Goal: Task Accomplishment & Management: Complete application form

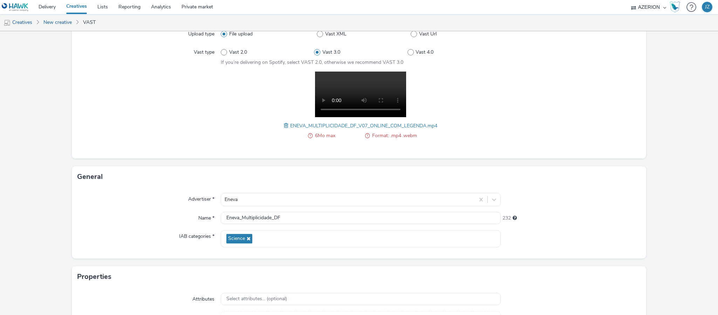
scroll to position [144, 0]
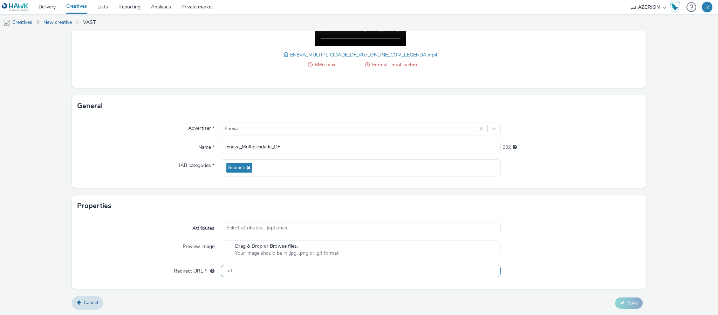
click at [256, 273] on input "text" at bounding box center [361, 270] width 280 height 12
paste input "[DOMAIN_NAME]"
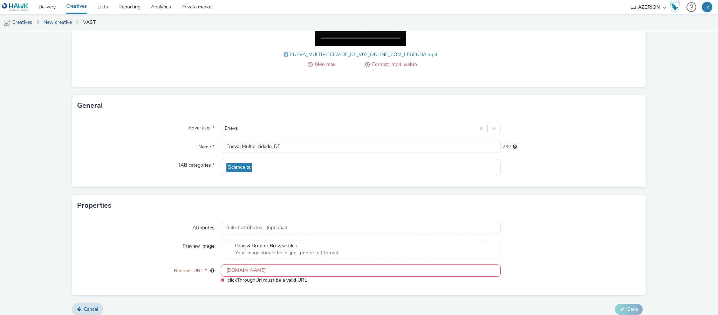
click at [160, 157] on div "Advertiser * Eneva Name * Eneva_Multiplicidade_DF 232 IAB categories * Science" at bounding box center [359, 151] width 574 height 71
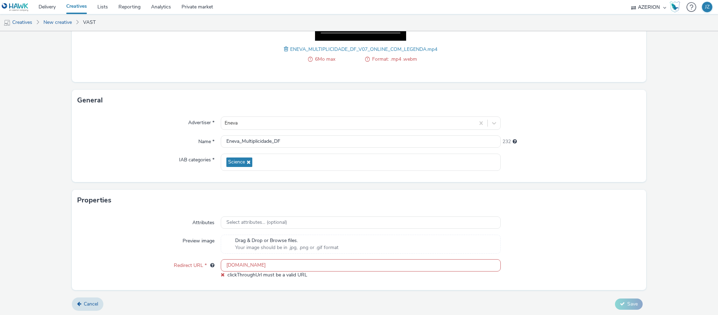
scroll to position [151, 0]
click at [241, 267] on input "[DOMAIN_NAME]" at bounding box center [361, 264] width 280 height 12
paste input "[URL][DOMAIN_NAME]"
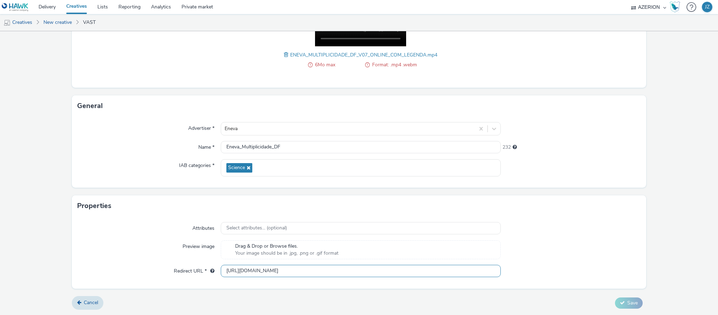
scroll to position [144, 0]
click at [163, 245] on div "Preview image" at bounding box center [148, 249] width 143 height 19
click at [274, 271] on input "[URL][DOMAIN_NAME]" at bounding box center [361, 270] width 280 height 12
click at [99, 249] on div "Preview image" at bounding box center [148, 249] width 143 height 19
drag, startPoint x: 239, startPoint y: 273, endPoint x: 183, endPoint y: 268, distance: 55.9
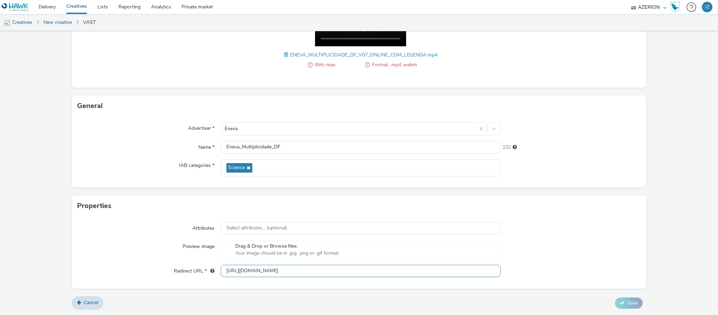
click at [194, 271] on div "Redirect URL * [URL][DOMAIN_NAME]" at bounding box center [358, 270] width 563 height 13
click at [546, 265] on div at bounding box center [570, 270] width 140 height 13
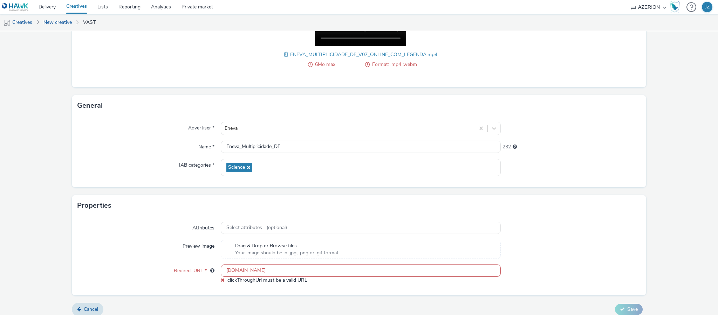
drag, startPoint x: 225, startPoint y: 268, endPoint x: 221, endPoint y: 269, distance: 4.0
click at [225, 268] on input "[DOMAIN_NAME]" at bounding box center [361, 270] width 280 height 12
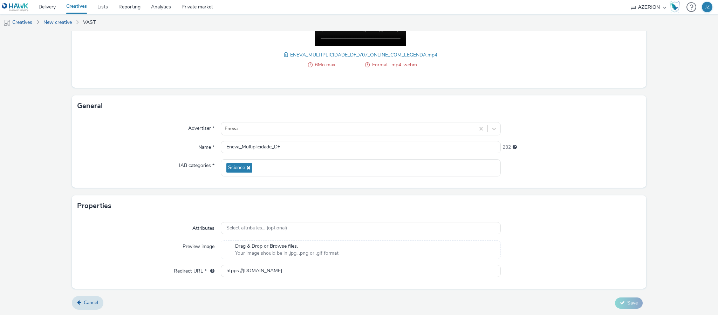
click at [173, 254] on div "Preview image" at bounding box center [148, 249] width 143 height 19
click at [230, 274] on input "htpps://[DOMAIN_NAME]" at bounding box center [361, 270] width 280 height 12
click at [600, 282] on div "Attributes Select attributes... (optional) Preview image Drag & Drop or Browse …" at bounding box center [359, 252] width 574 height 72
click at [240, 270] on input "[URL][DOMAIN_NAME]" at bounding box center [361, 270] width 280 height 12
click at [636, 279] on div "Attributes Select attributes... (optional) Preview image Drag & Drop or Browse …" at bounding box center [359, 252] width 574 height 72
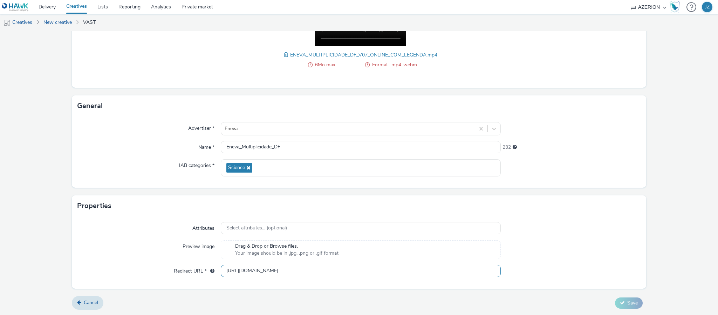
drag, startPoint x: 295, startPoint y: 270, endPoint x: 157, endPoint y: 256, distance: 138.7
click at [157, 256] on div "Attributes Select attributes... (optional) Preview image Drag & Drop or Browse …" at bounding box center [359, 252] width 574 height 72
paste input "[DOMAIN_NAME][URL]"
click at [251, 283] on div "Attributes Select attributes... (optional) Preview image Drag & Drop or Browse …" at bounding box center [359, 252] width 574 height 72
click at [295, 270] on input "[URL][DOMAIN_NAME]" at bounding box center [361, 270] width 280 height 12
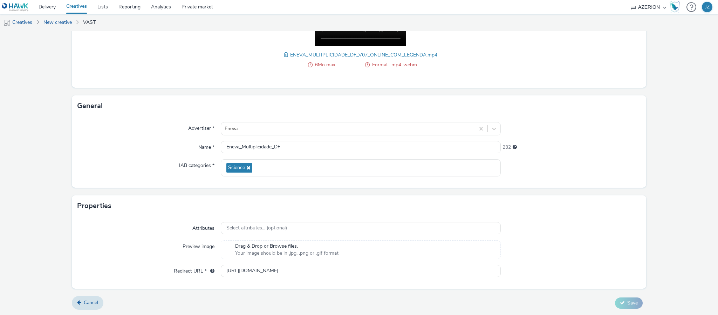
click at [279, 285] on div "Attributes Select attributes... (optional) Preview image Drag & Drop or Browse …" at bounding box center [359, 252] width 574 height 72
click at [608, 303] on div "Cancel Save" at bounding box center [359, 302] width 574 height 13
click at [234, 271] on input "[URL][DOMAIN_NAME]" at bounding box center [361, 270] width 280 height 12
click at [141, 271] on div "Redirect URL *" at bounding box center [148, 270] width 143 height 13
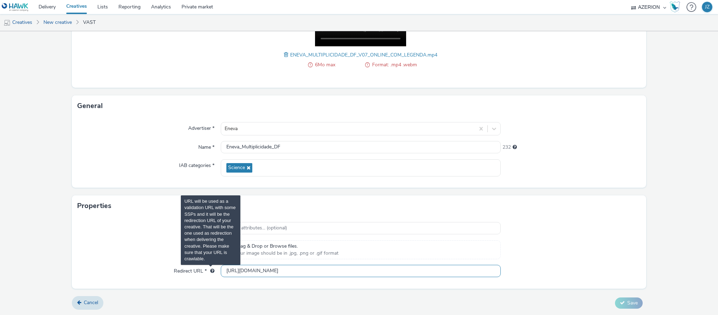
drag, startPoint x: 236, startPoint y: 267, endPoint x: 204, endPoint y: 268, distance: 32.2
click at [205, 268] on div "Redirect URL * [URL][DOMAIN_NAME]" at bounding box center [358, 270] width 563 height 13
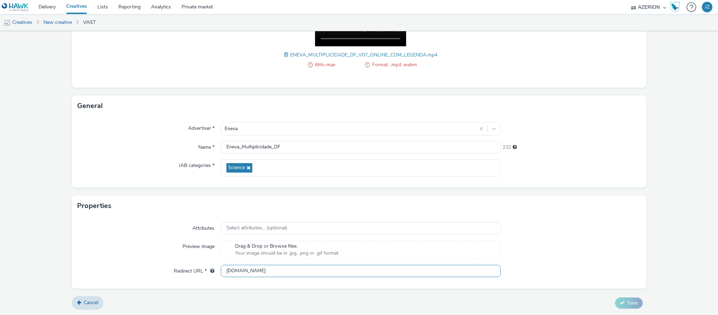
type input "[DOMAIN_NAME]"
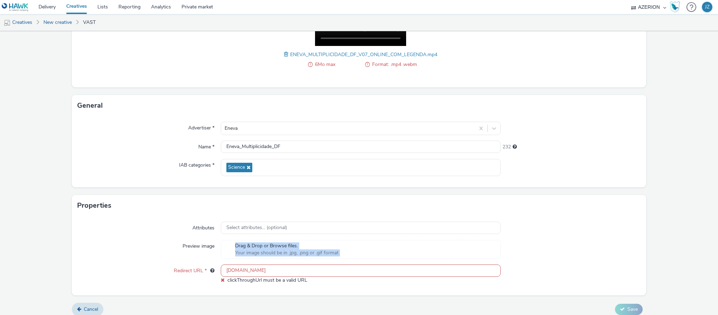
click at [186, 262] on div "Attributes Select attributes... (optional) Preview image Drag & Drop or Browse …" at bounding box center [359, 255] width 574 height 79
click at [323, 282] on div "[DOMAIN_NAME] clickThroughUrl must be a valid URL" at bounding box center [361, 273] width 280 height 19
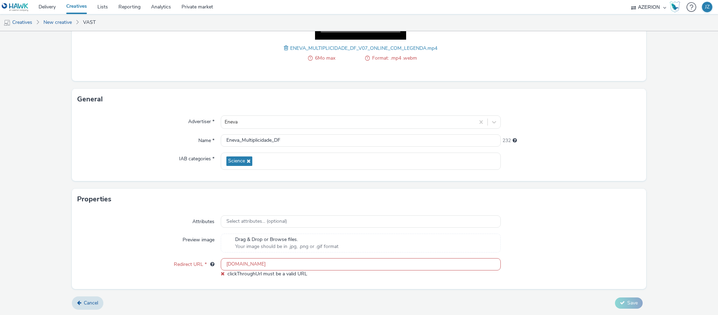
drag, startPoint x: 305, startPoint y: 264, endPoint x: 163, endPoint y: 246, distance: 142.6
click at [163, 246] on div "Attributes Select attributes... (optional) Preview image Drag & Drop or Browse …" at bounding box center [359, 248] width 574 height 79
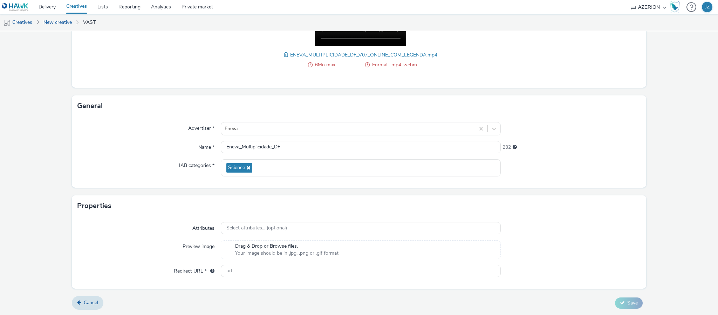
click at [144, 260] on div "Attributes Select attributes... (optional) Preview image Drag & Drop or Browse …" at bounding box center [359, 252] width 574 height 72
click at [249, 270] on input "text" at bounding box center [361, 270] width 280 height 12
paste input "[URL][DOMAIN_NAME]"
drag, startPoint x: 239, startPoint y: 270, endPoint x: 195, endPoint y: 261, distance: 45.1
click at [195, 261] on div "Attributes Select attributes... (optional) Preview image Drag & Drop or Browse …" at bounding box center [359, 252] width 574 height 72
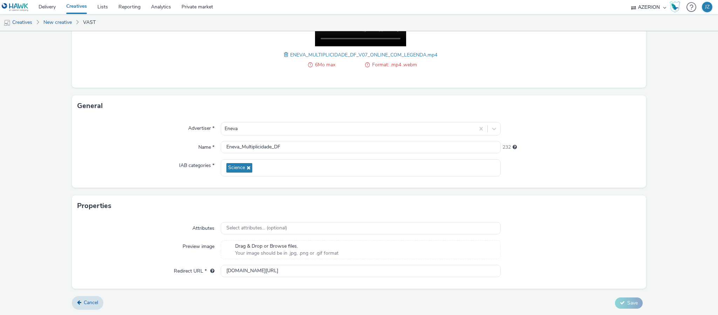
click at [169, 251] on div "Preview image" at bounding box center [148, 249] width 143 height 19
click at [319, 271] on input "[DOMAIN_NAME][URL]" at bounding box center [361, 270] width 280 height 12
click at [157, 246] on div "Preview image" at bounding box center [148, 249] width 143 height 19
drag, startPoint x: 239, startPoint y: 268, endPoint x: 189, endPoint y: 267, distance: 49.1
click at [189, 267] on div "Redirect URL * [DOMAIN_NAME] clickThroughUrl must be a valid URL" at bounding box center [358, 273] width 563 height 19
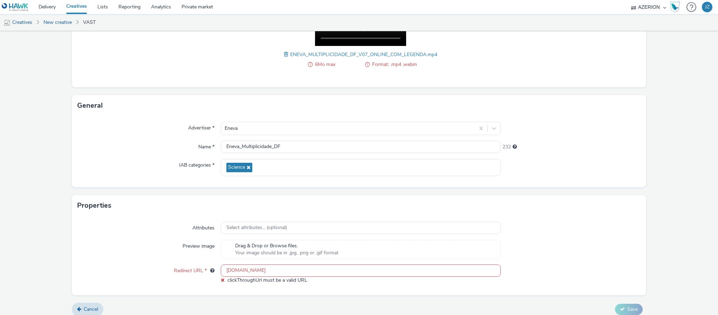
click at [191, 264] on div "Attributes Select attributes... (optional) Preview image Drag & Drop or Browse …" at bounding box center [359, 255] width 574 height 79
drag, startPoint x: 288, startPoint y: 270, endPoint x: 167, endPoint y: 261, distance: 121.2
click at [186, 265] on div "Redirect URL * [DOMAIN_NAME] clickThroughUrl must be a valid URL" at bounding box center [358, 273] width 563 height 19
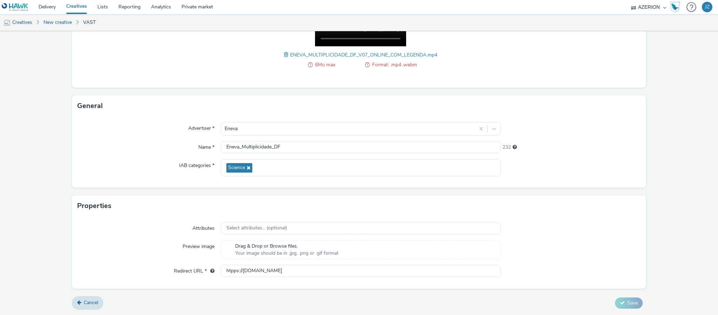
click at [144, 233] on div "Attributes" at bounding box center [148, 228] width 143 height 13
click at [240, 268] on input "htpps://[DOMAIN_NAME]" at bounding box center [361, 270] width 280 height 12
click at [144, 247] on div "Preview image" at bounding box center [148, 249] width 143 height 19
click at [136, 134] on div "Advertiser *" at bounding box center [148, 128] width 143 height 13
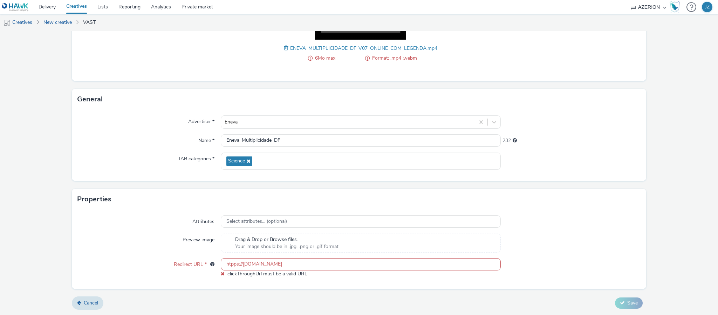
click at [231, 264] on input "htpps://[DOMAIN_NAME]" at bounding box center [361, 264] width 280 height 12
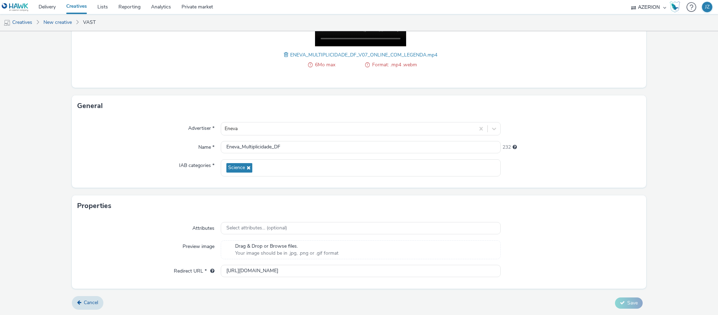
click at [171, 243] on div "Preview image" at bounding box center [148, 249] width 143 height 19
drag, startPoint x: 252, startPoint y: 271, endPoint x: 242, endPoint y: 269, distance: 10.7
click at [241, 270] on input "[URL][DOMAIN_NAME]" at bounding box center [361, 270] width 280 height 12
type input "[URL][DOMAIN_NAME]"
drag, startPoint x: 143, startPoint y: 253, endPoint x: 225, endPoint y: 258, distance: 82.1
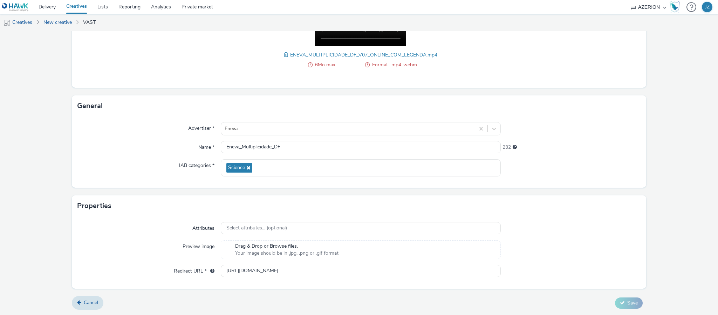
click at [144, 252] on div "Preview image" at bounding box center [148, 249] width 143 height 19
drag, startPoint x: 271, startPoint y: 271, endPoint x: 188, endPoint y: 262, distance: 83.9
click at [189, 262] on div "Attributes Select attributes... (optional) Preview image Drag & Drop or Browse …" at bounding box center [359, 252] width 574 height 72
click at [140, 254] on div "Preview image" at bounding box center [148, 249] width 143 height 19
click at [263, 270] on input "text" at bounding box center [361, 270] width 280 height 12
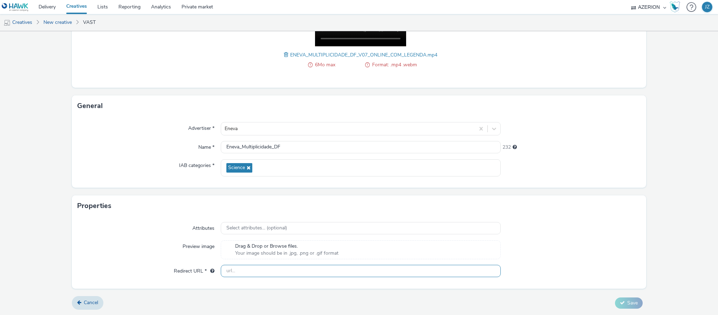
paste input "[URL][DOMAIN_NAME]"
click at [139, 250] on div "Preview image" at bounding box center [148, 249] width 143 height 19
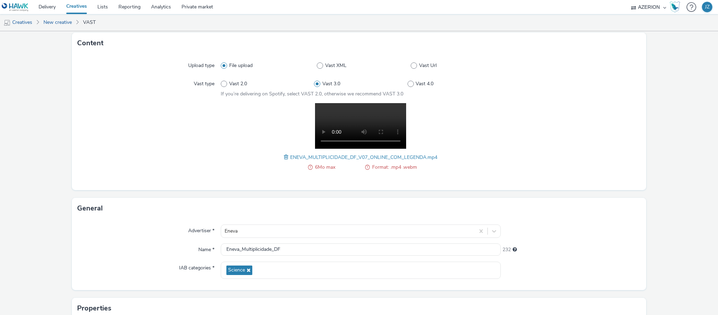
scroll to position [39, 0]
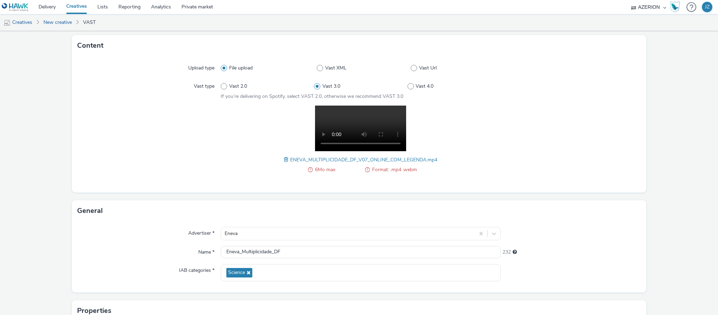
click at [229, 152] on div "6Mo max Format: .mp4 .webm ENEVA_MULTIPLICIDADE_DF_V07_ONLINE_COM_LEGENDA.mp4" at bounding box center [361, 142] width 280 height 75
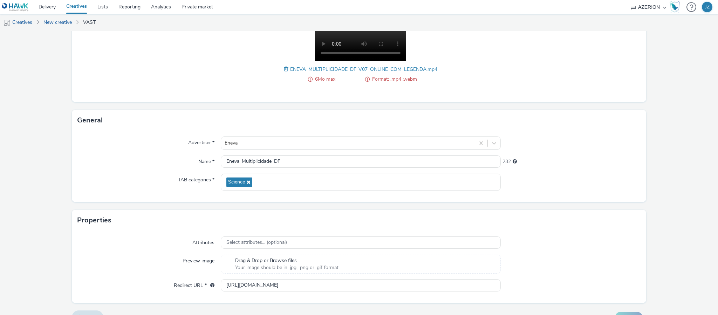
scroll to position [144, 0]
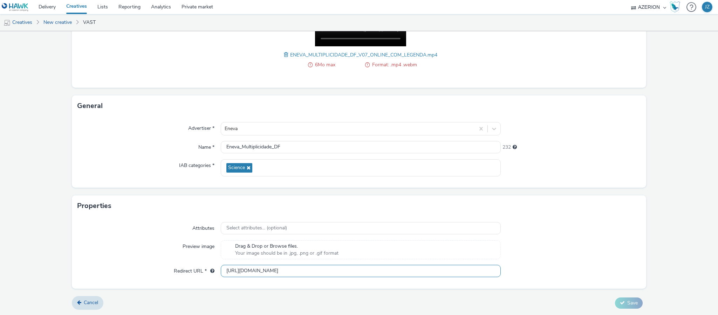
drag, startPoint x: 308, startPoint y: 268, endPoint x: 119, endPoint y: 249, distance: 189.7
click at [119, 249] on div "Attributes Select attributes... (optional) Preview image Drag & Drop or Browse …" at bounding box center [359, 252] width 574 height 72
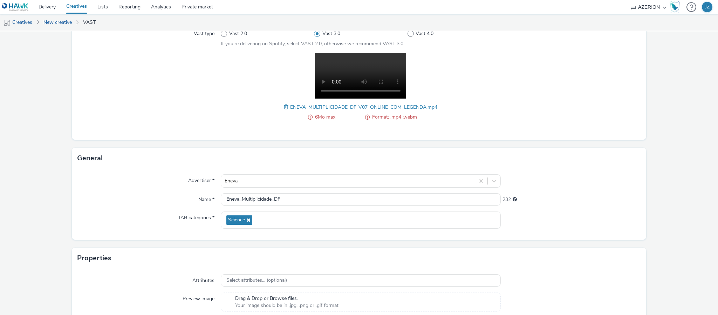
click at [123, 246] on form "New creative Content Upload type File upload Vast XML Vast Url Vast type Vast 2…" at bounding box center [359, 157] width 718 height 434
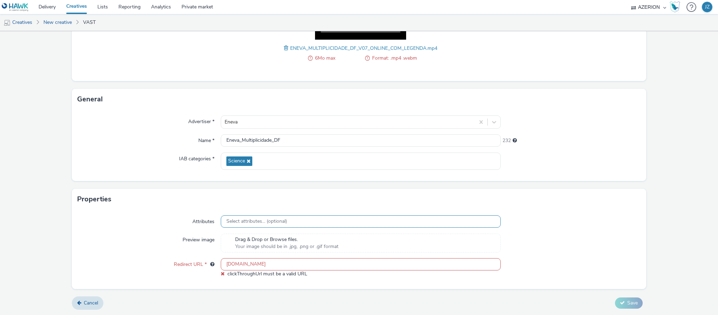
scroll to position [151, 0]
click at [634, 265] on div "Attributes Select attributes... (optional) Preview image Drag & Drop or Browse …" at bounding box center [359, 248] width 574 height 79
drag, startPoint x: 274, startPoint y: 262, endPoint x: 184, endPoint y: 265, distance: 90.1
click at [184, 265] on div "Redirect URL * [DOMAIN_NAME] clickThroughUrl must be a valid URL" at bounding box center [358, 267] width 563 height 19
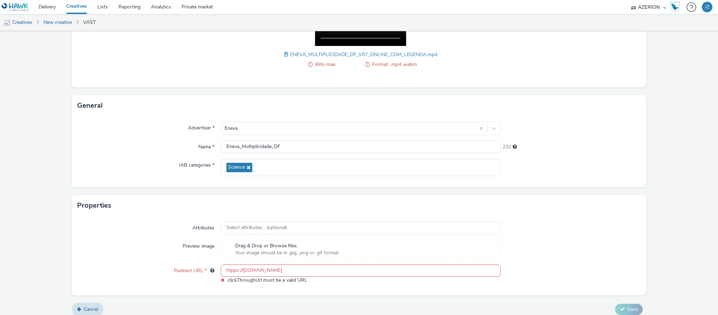
click at [173, 252] on div "Preview image" at bounding box center [148, 249] width 143 height 19
click at [230, 272] on input "htpps://[DOMAIN_NAME]" at bounding box center [361, 270] width 280 height 12
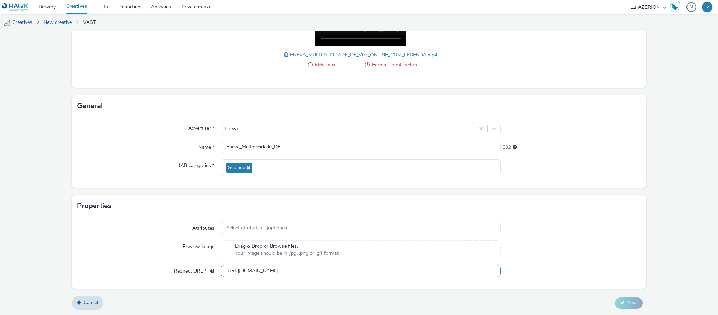
type input "[URL][DOMAIN_NAME]"
click at [162, 251] on div "Preview image" at bounding box center [148, 249] width 143 height 19
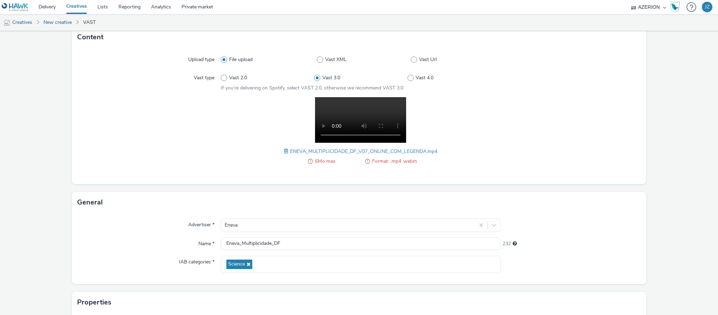
scroll to position [105, 0]
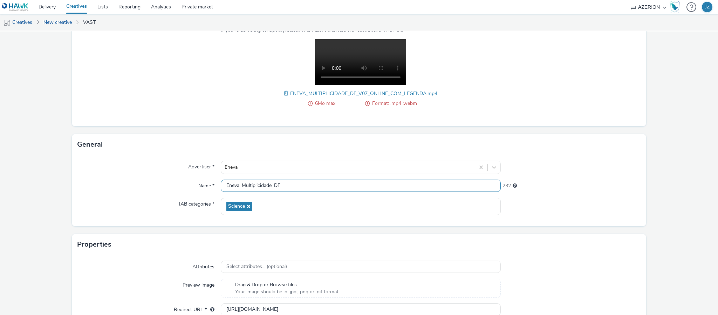
click at [248, 185] on input "Eneva_Multiplicidade_DF" at bounding box center [361, 185] width 280 height 12
click at [139, 190] on div "Name *" at bounding box center [148, 185] width 143 height 13
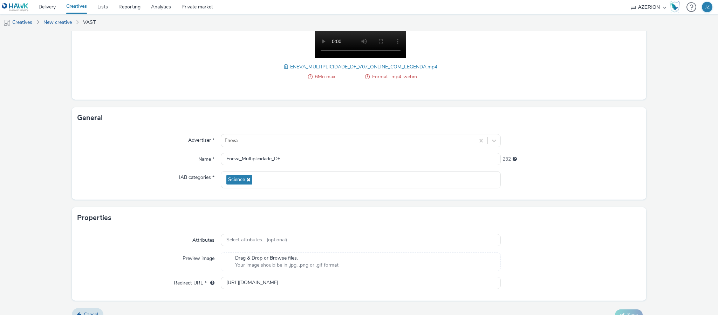
scroll to position [144, 0]
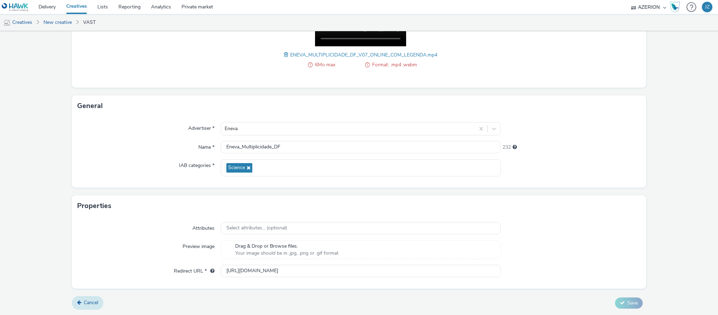
click at [94, 296] on link "Cancel" at bounding box center [88, 302] width 32 height 13
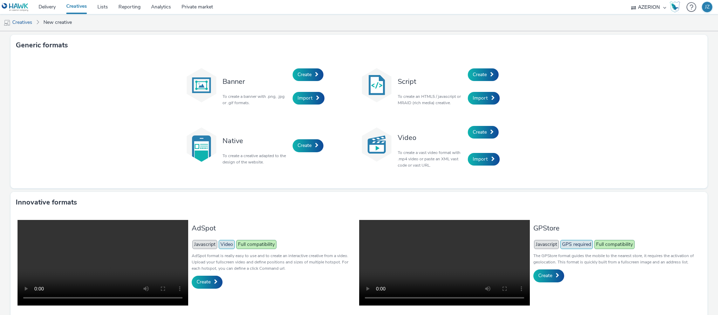
click at [495, 136] on div "Create" at bounding box center [501, 132] width 67 height 27
click at [485, 134] on link "Create" at bounding box center [483, 132] width 31 height 13
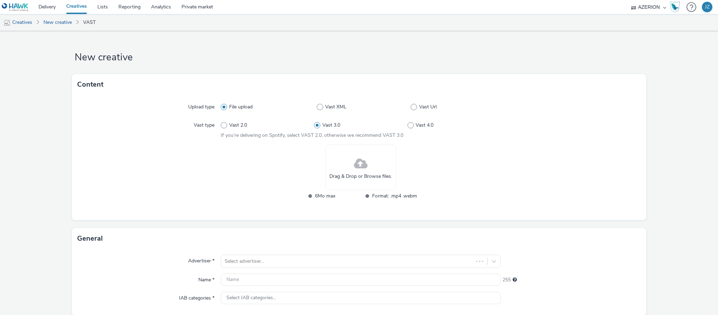
click at [354, 160] on span at bounding box center [361, 163] width 14 height 19
